Goal: Find specific page/section

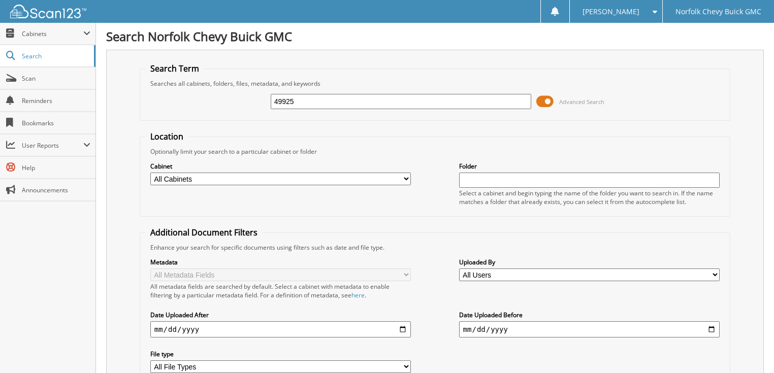
type input "49925"
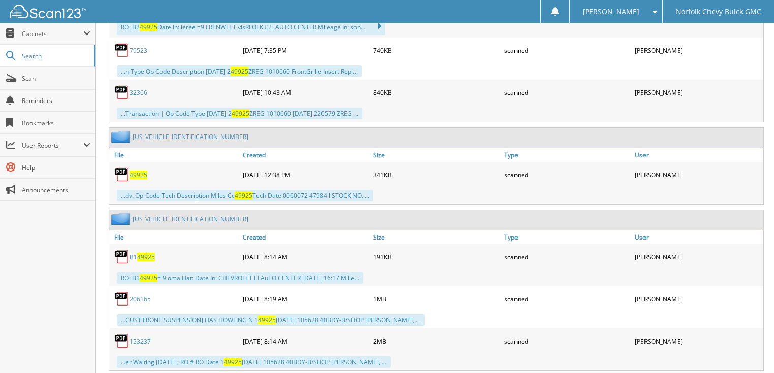
scroll to position [568, 0]
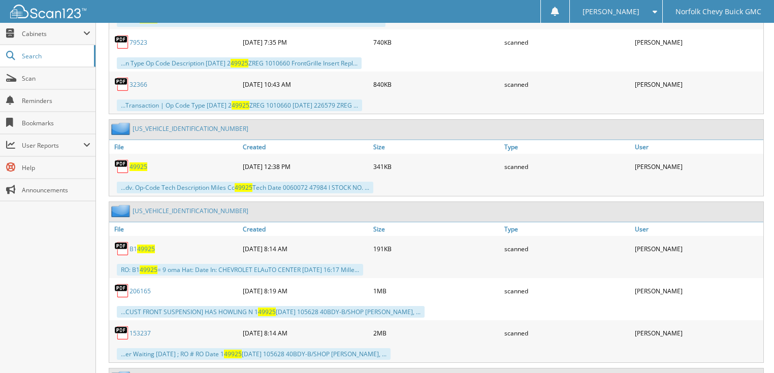
click at [140, 162] on span "49925" at bounding box center [138, 166] width 18 height 9
